Goal: Obtain resource: Download file/media

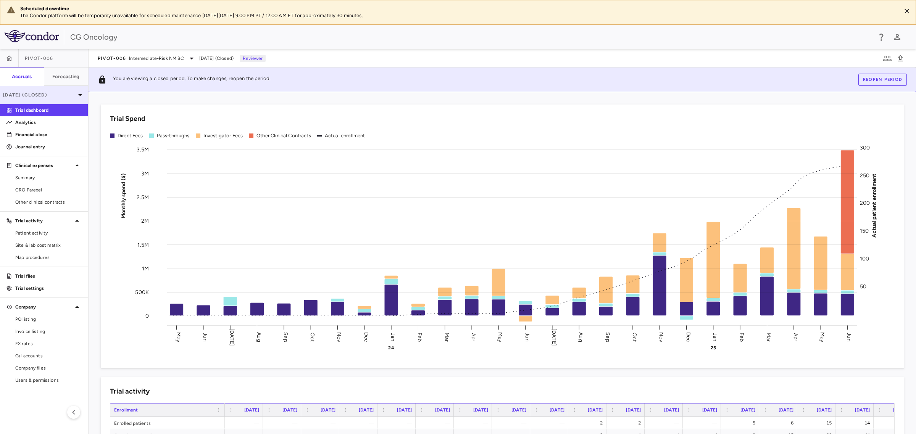
click at [68, 95] on p "Jun 2025 (Closed)" at bounding box center [39, 95] width 72 height 7
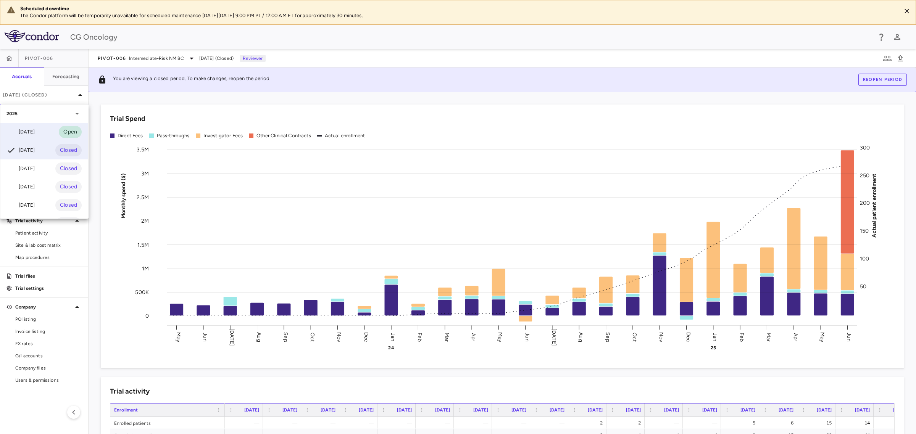
click at [33, 129] on div "Jul 2025" at bounding box center [20, 131] width 28 height 9
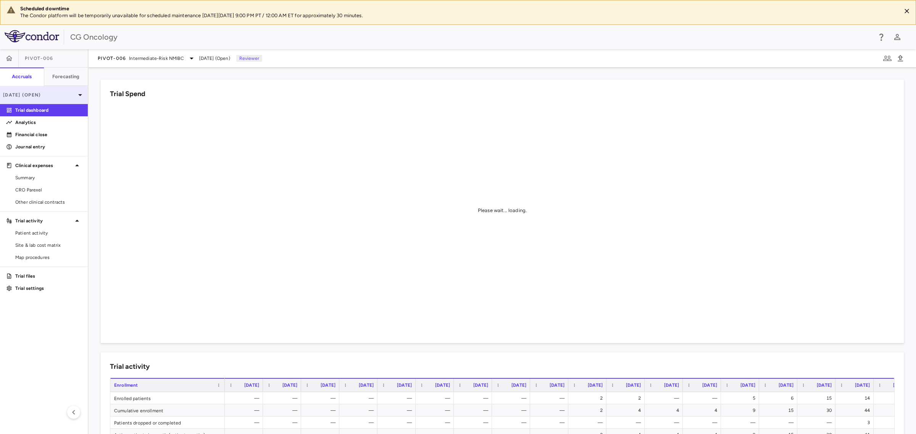
click at [67, 92] on p "Jul 2025 (Open)" at bounding box center [39, 95] width 72 height 7
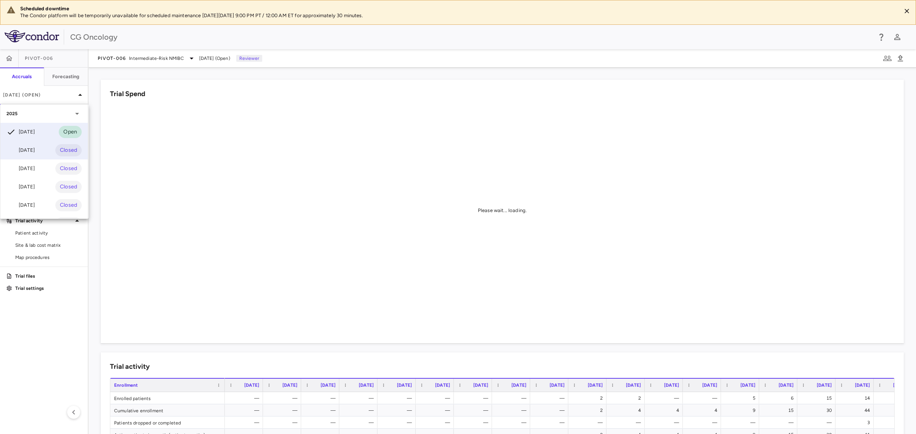
click at [46, 147] on div "Jun 2025 Closed" at bounding box center [43, 150] width 87 height 18
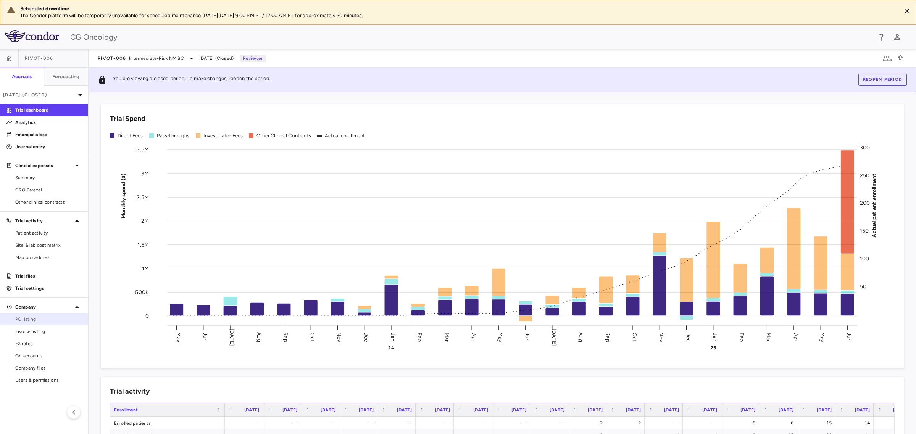
click at [35, 320] on span "PO listing" at bounding box center [48, 319] width 66 height 7
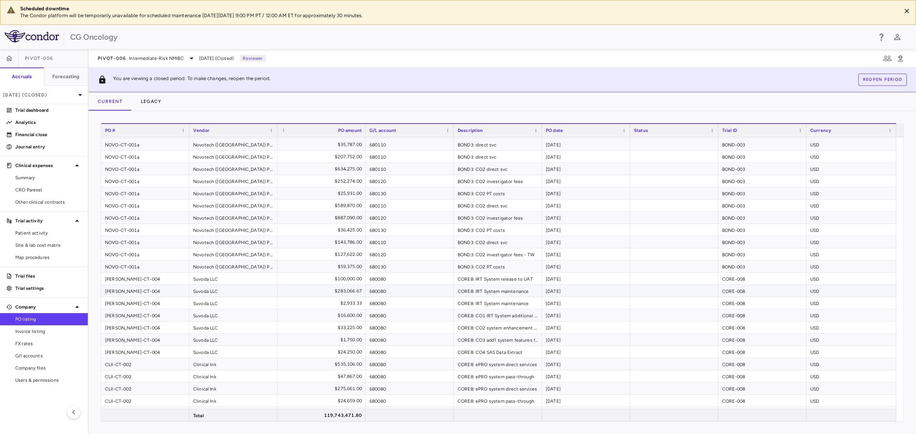
scroll to position [1828, 0]
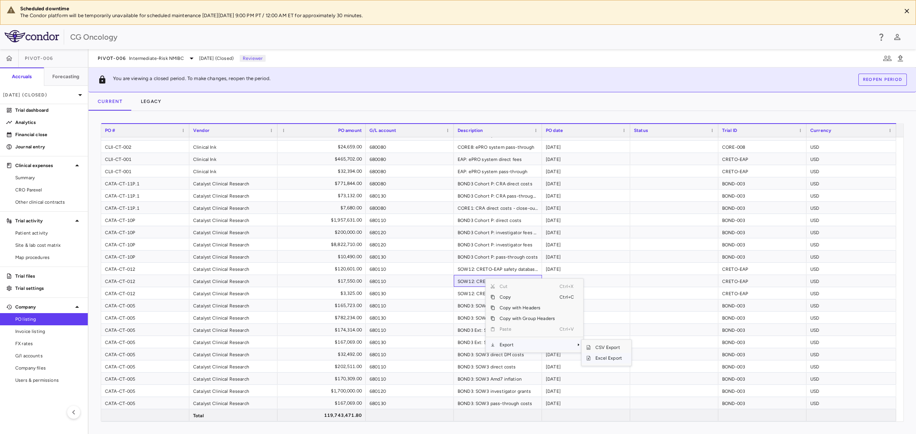
click at [606, 360] on span "Excel Export" at bounding box center [609, 358] width 36 height 11
drag, startPoint x: 43, startPoint y: 245, endPoint x: 35, endPoint y: 263, distance: 19.8
click at [43, 245] on span "Site & lab cost matrix" at bounding box center [48, 245] width 66 height 7
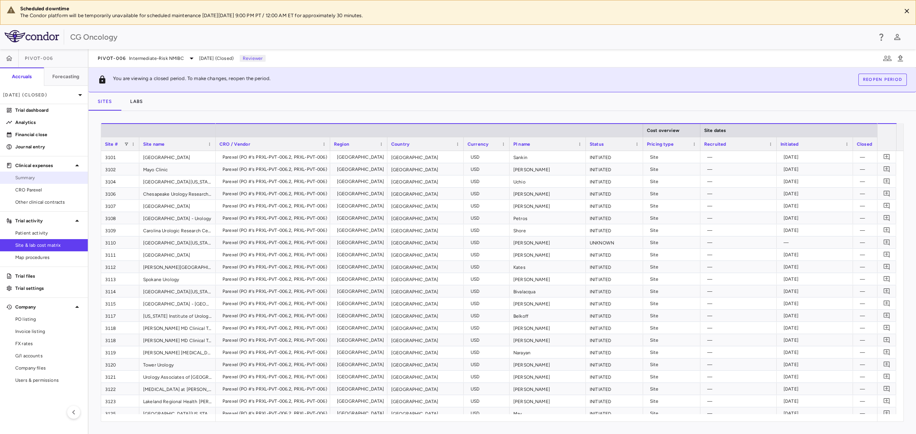
click at [36, 180] on span "Summary" at bounding box center [48, 177] width 66 height 7
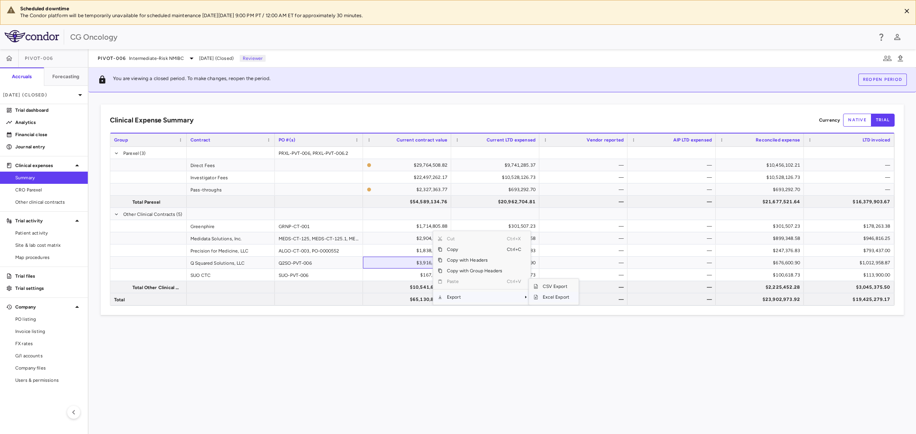
click at [555, 298] on span "Excel Export" at bounding box center [556, 297] width 36 height 11
click at [171, 56] on span "Intermediate-Risk NMIBC" at bounding box center [156, 58] width 55 height 7
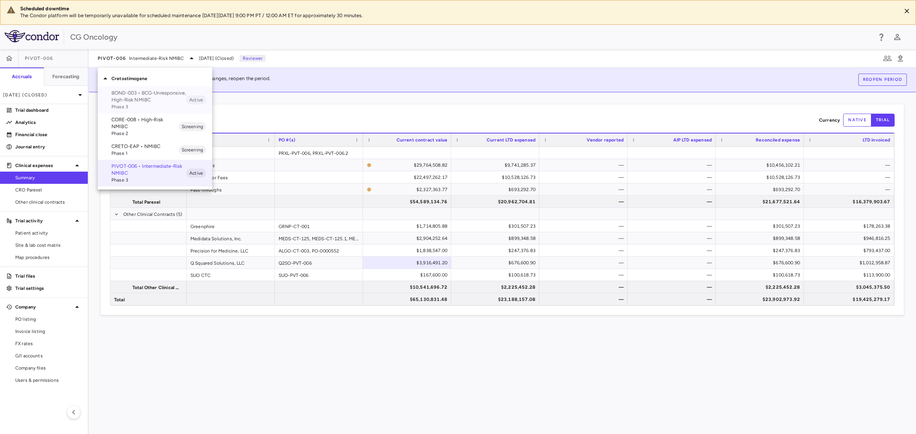
click at [161, 95] on p "BOND-003 • BCG-Unresponsive, High-Risk NMIBC" at bounding box center [148, 97] width 75 height 14
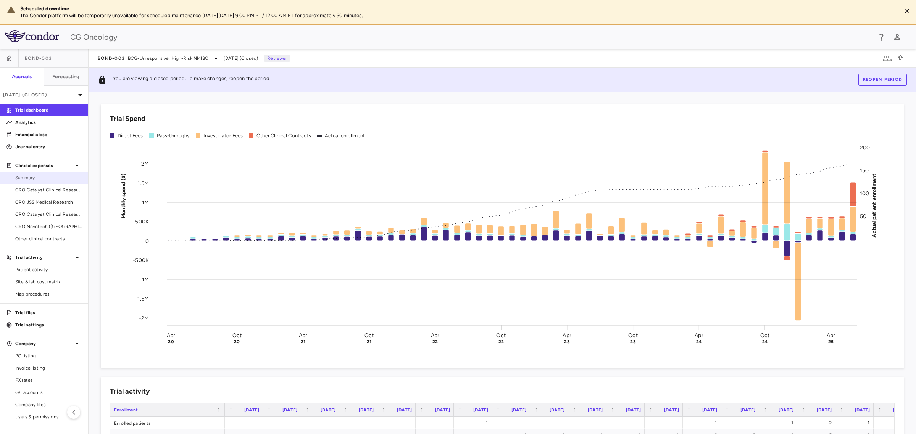
click at [31, 177] on span "Summary" at bounding box center [48, 177] width 66 height 7
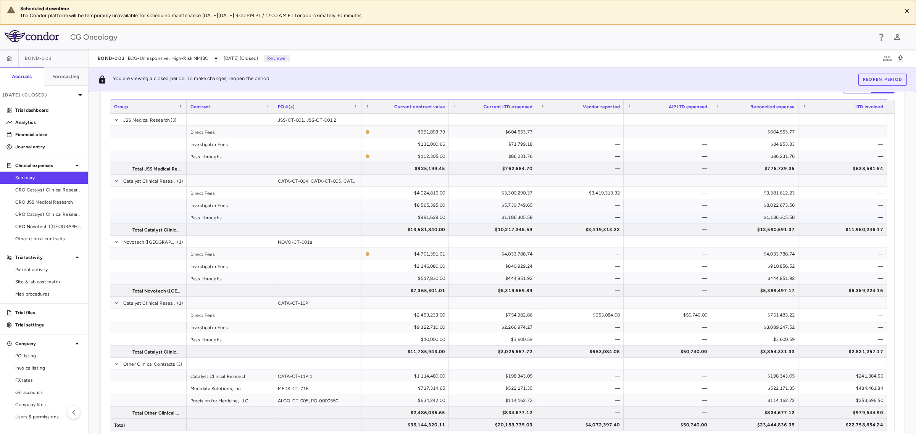
scroll to position [52, 0]
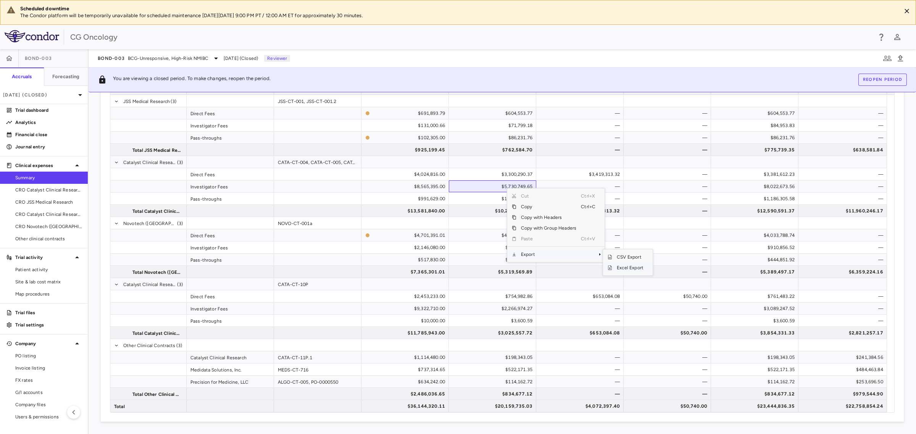
click at [631, 269] on span "Excel Export" at bounding box center [630, 268] width 36 height 11
click at [215, 56] on icon at bounding box center [215, 58] width 9 height 9
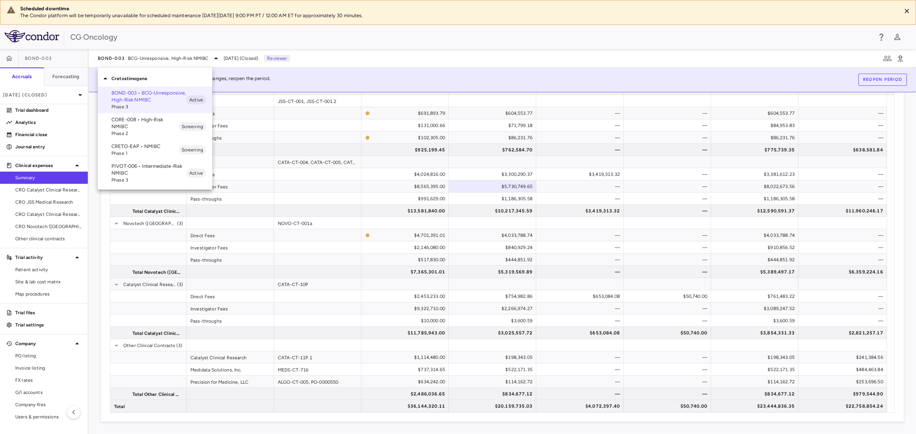
click at [163, 121] on p "CORE-008 • High-Risk NMIBC" at bounding box center [144, 123] width 67 height 14
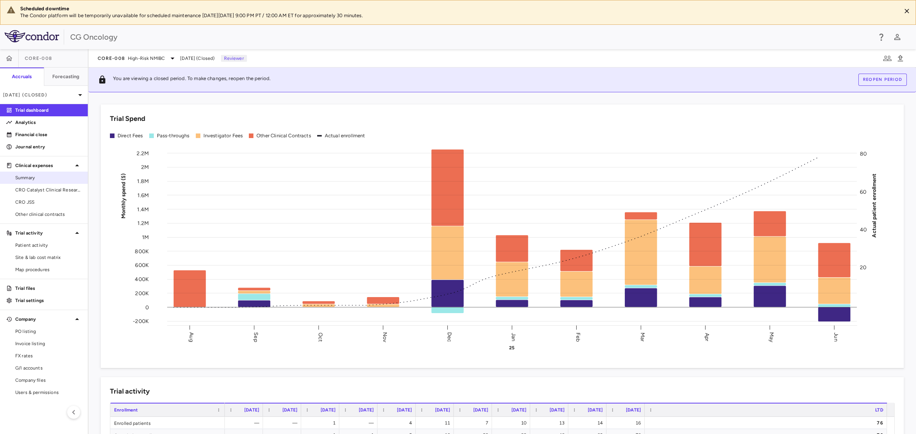
click at [30, 174] on link "Summary" at bounding box center [44, 177] width 88 height 11
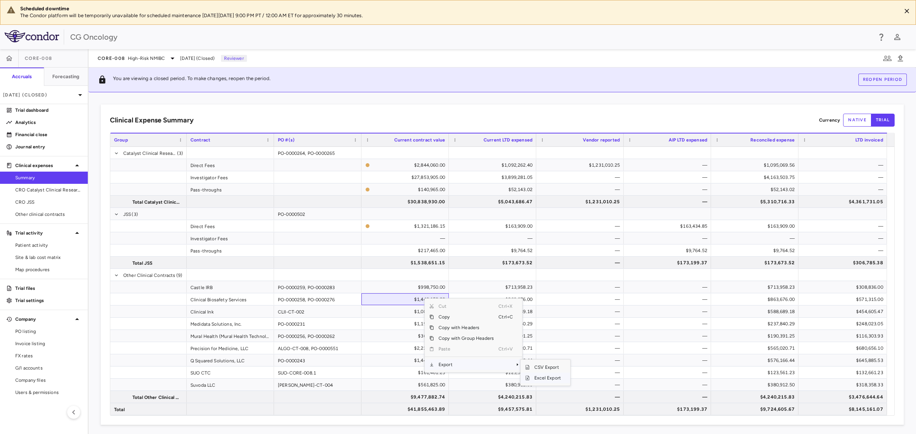
click at [543, 380] on span "Excel Export" at bounding box center [548, 378] width 36 height 11
click at [171, 56] on icon at bounding box center [172, 58] width 9 height 9
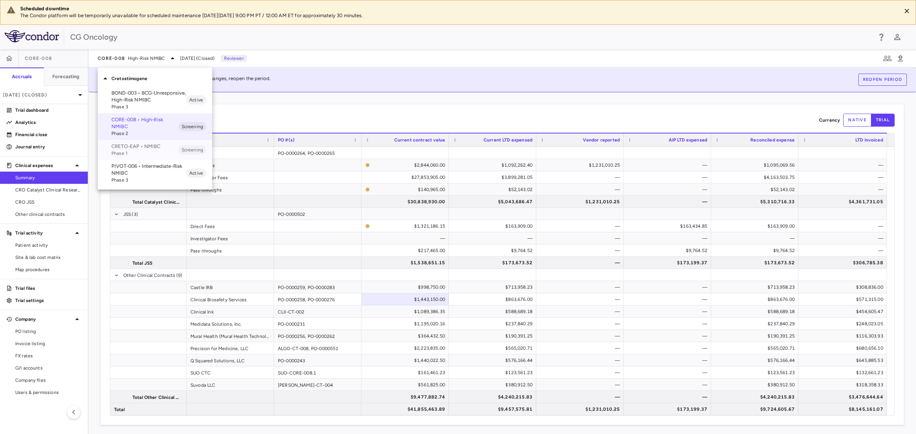
click at [149, 152] on span "Phase 1" at bounding box center [144, 153] width 67 height 7
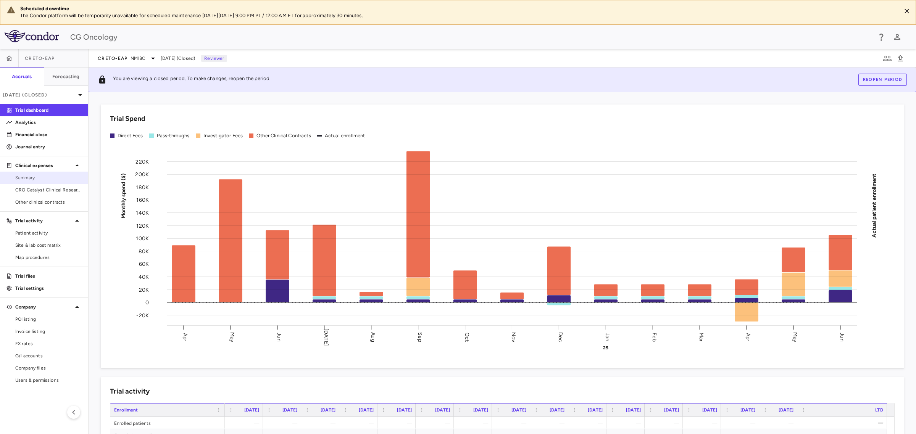
click at [29, 176] on span "Summary" at bounding box center [48, 177] width 66 height 7
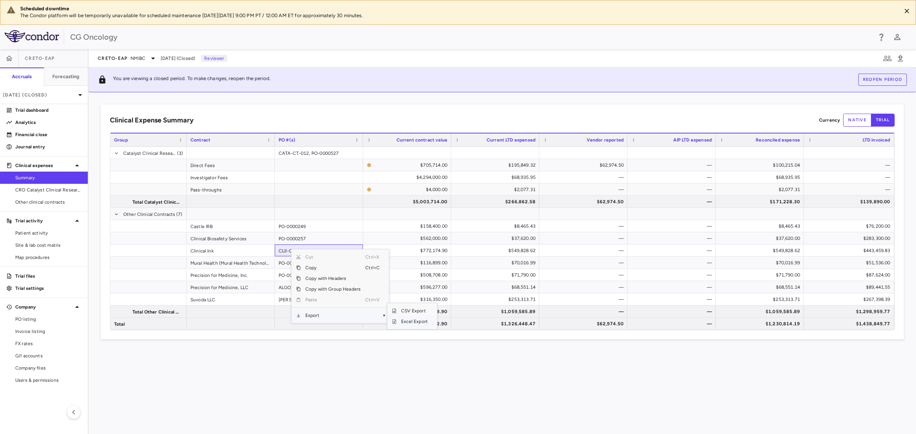
click at [407, 322] on span "Excel Export" at bounding box center [414, 321] width 36 height 11
click at [45, 323] on span "PO listing" at bounding box center [48, 319] width 66 height 7
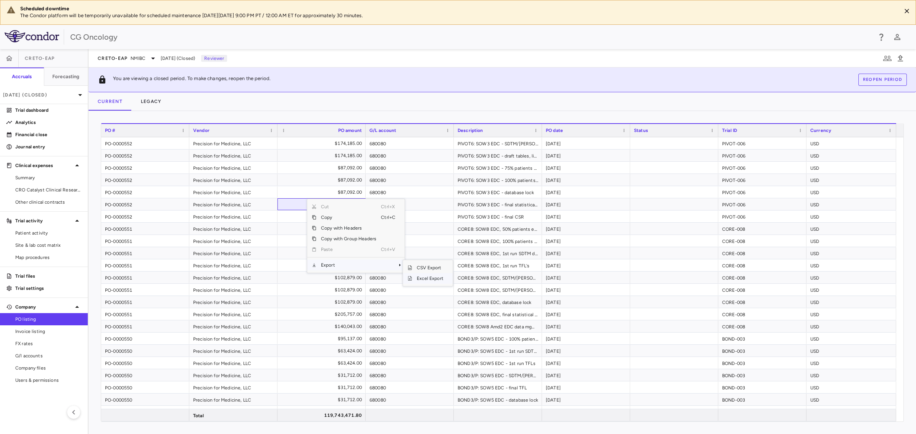
click at [427, 281] on span "Excel Export" at bounding box center [430, 278] width 36 height 11
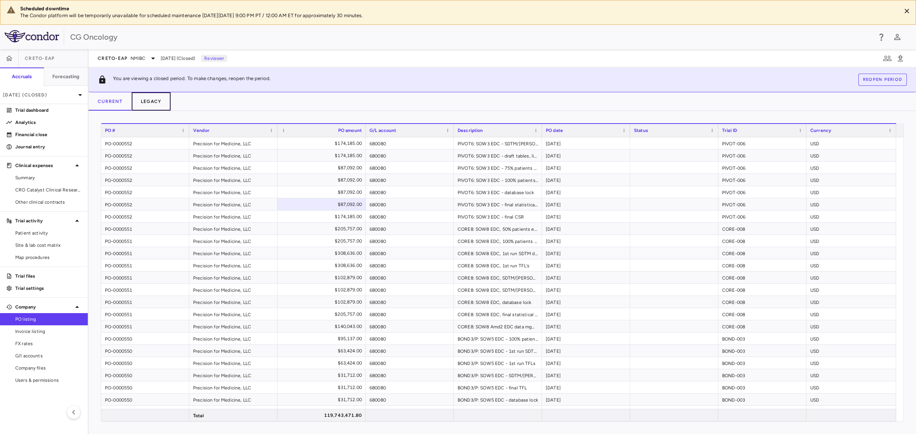
click at [153, 102] on button "Legacy" at bounding box center [151, 101] width 39 height 18
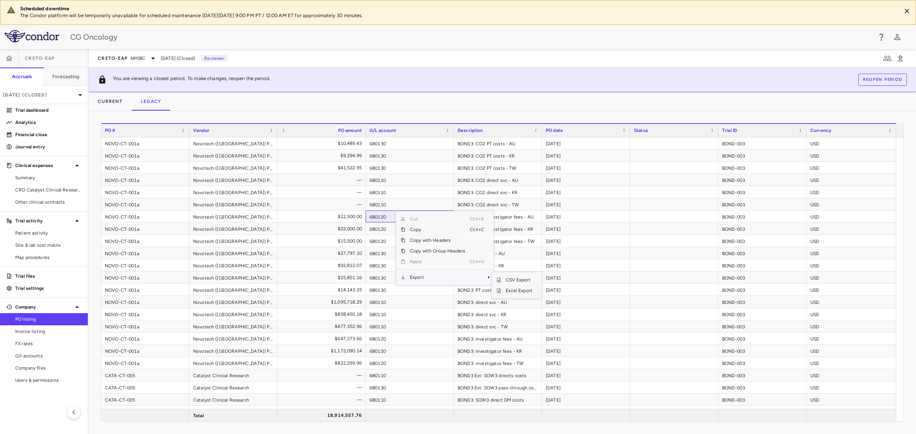
click at [518, 292] on span "Excel Export" at bounding box center [519, 290] width 36 height 11
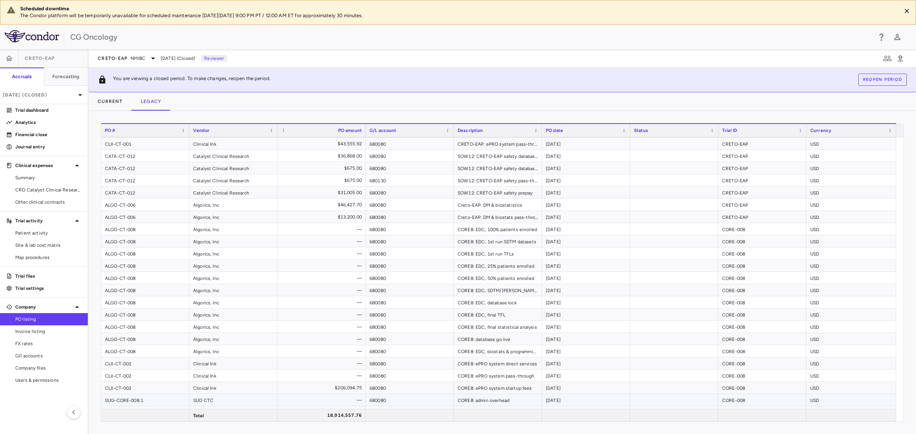
scroll to position [763, 0]
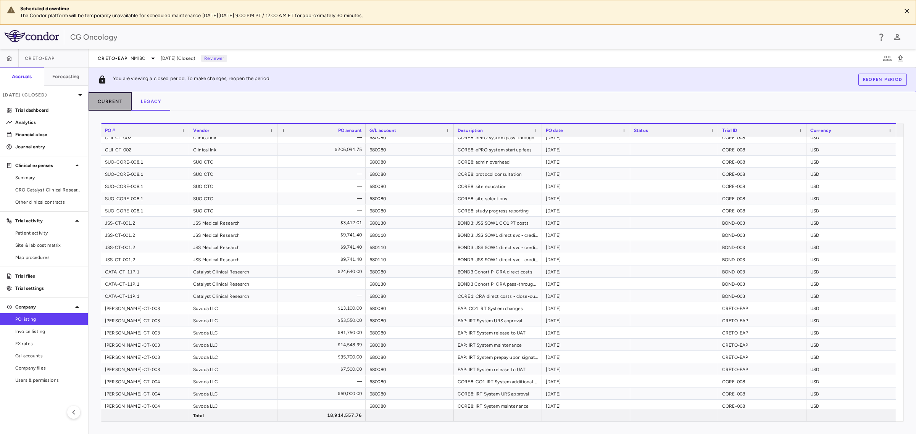
click at [111, 101] on button "Current" at bounding box center [110, 101] width 43 height 18
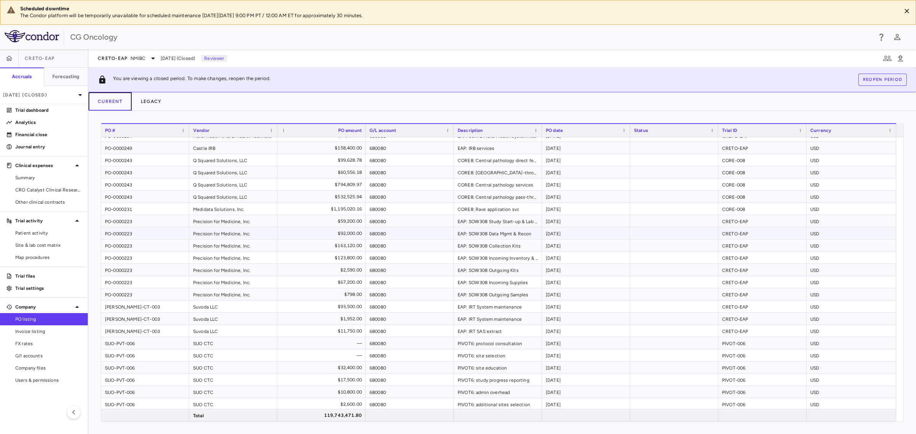
scroll to position [939, 0]
